Goal: Find specific page/section: Find specific page/section

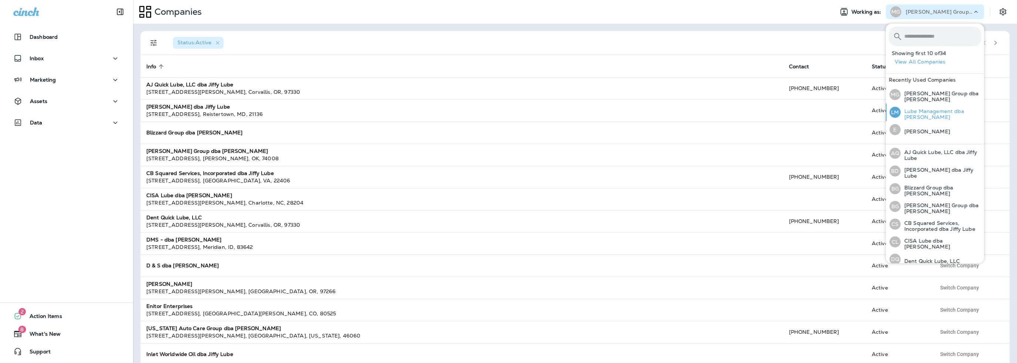
click at [924, 112] on p "Lube Management dba [PERSON_NAME]" at bounding box center [940, 114] width 81 height 12
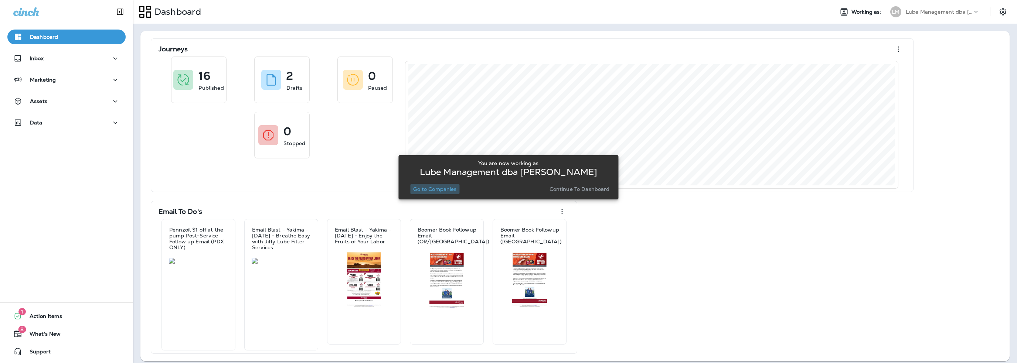
click at [445, 189] on p "Go to Companies" at bounding box center [434, 189] width 43 height 6
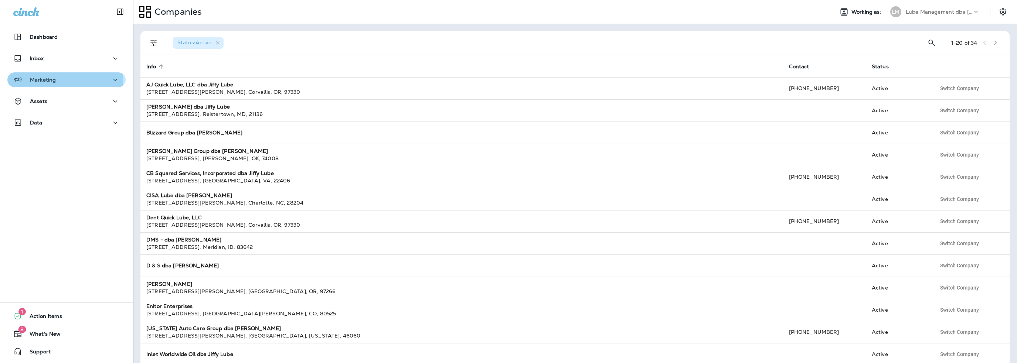
click at [46, 82] on p "Marketing" at bounding box center [43, 80] width 26 height 6
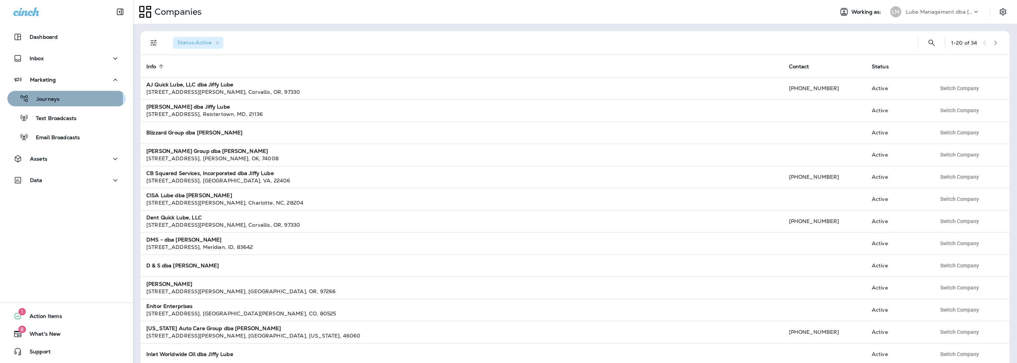
click at [52, 100] on p "Journeys" at bounding box center [44, 99] width 31 height 7
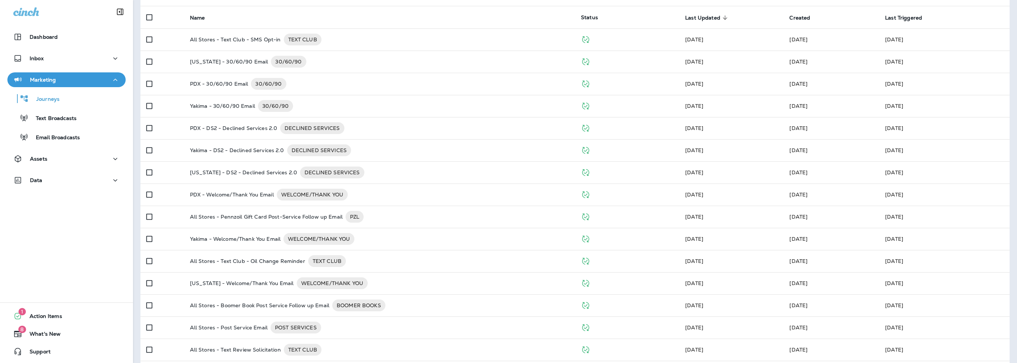
scroll to position [140, 0]
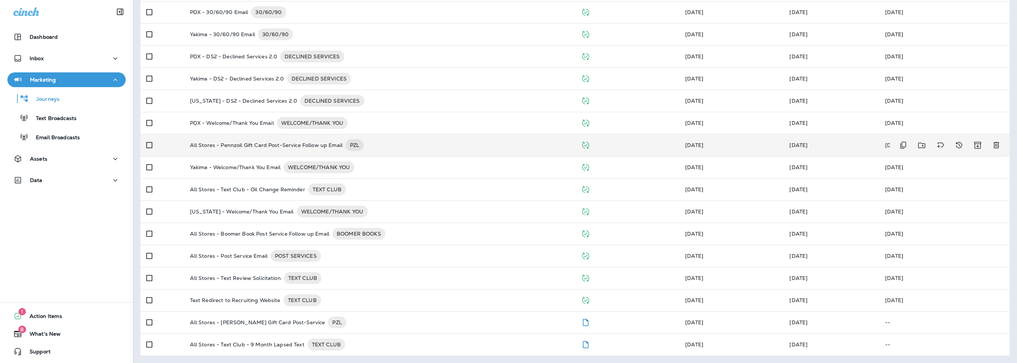
click at [256, 148] on p "All Stores - Pennzoil Gift Card Post-Service Follow up Email" at bounding box center [266, 145] width 153 height 12
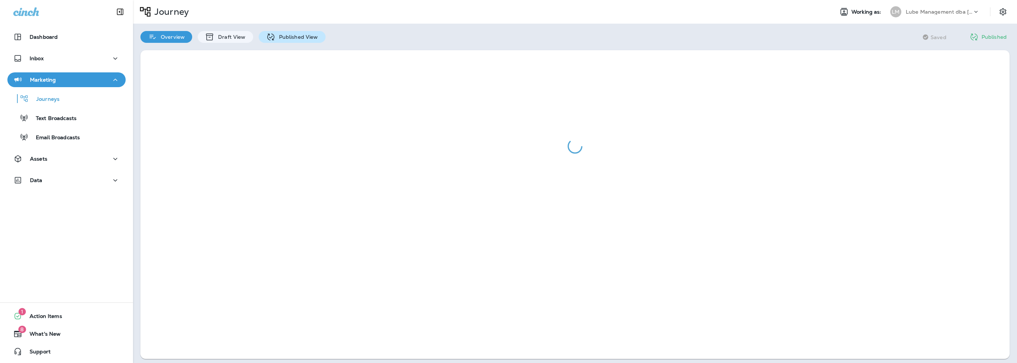
click at [284, 39] on p "Published View" at bounding box center [296, 37] width 43 height 6
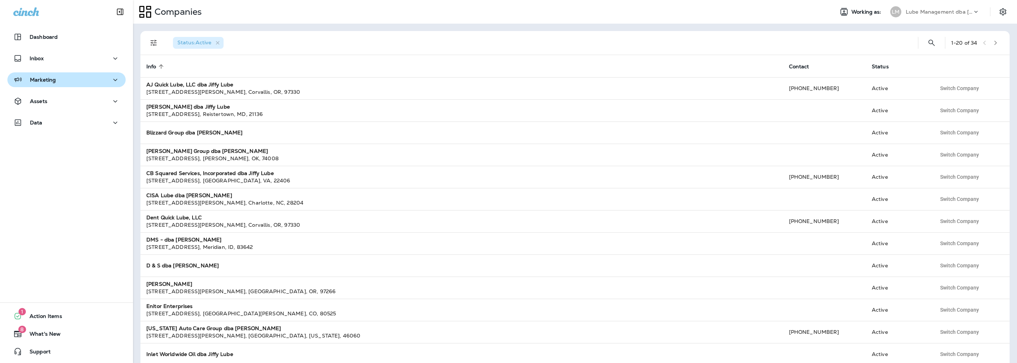
click at [77, 81] on div "Marketing" at bounding box center [66, 79] width 106 height 9
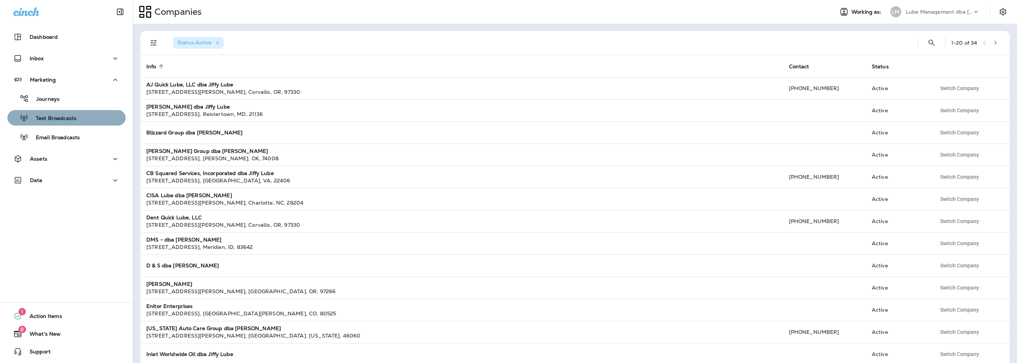
click at [78, 116] on div "Text Broadcasts" at bounding box center [66, 117] width 112 height 11
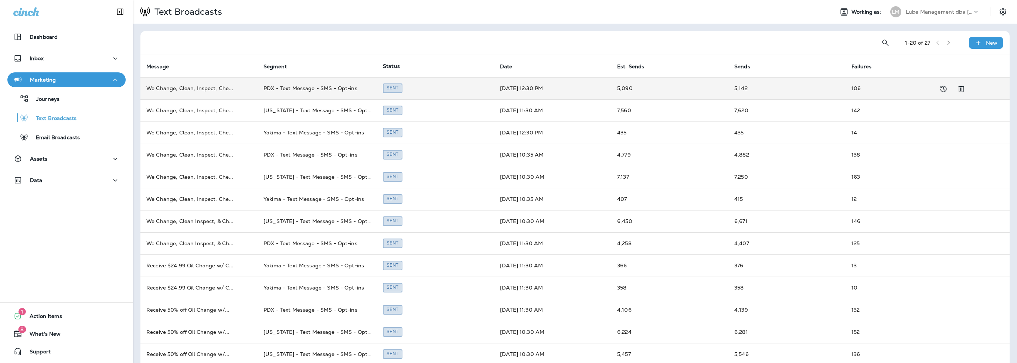
click at [849, 85] on td "106" at bounding box center [903, 88] width 117 height 22
